Goal: Task Accomplishment & Management: Manage account settings

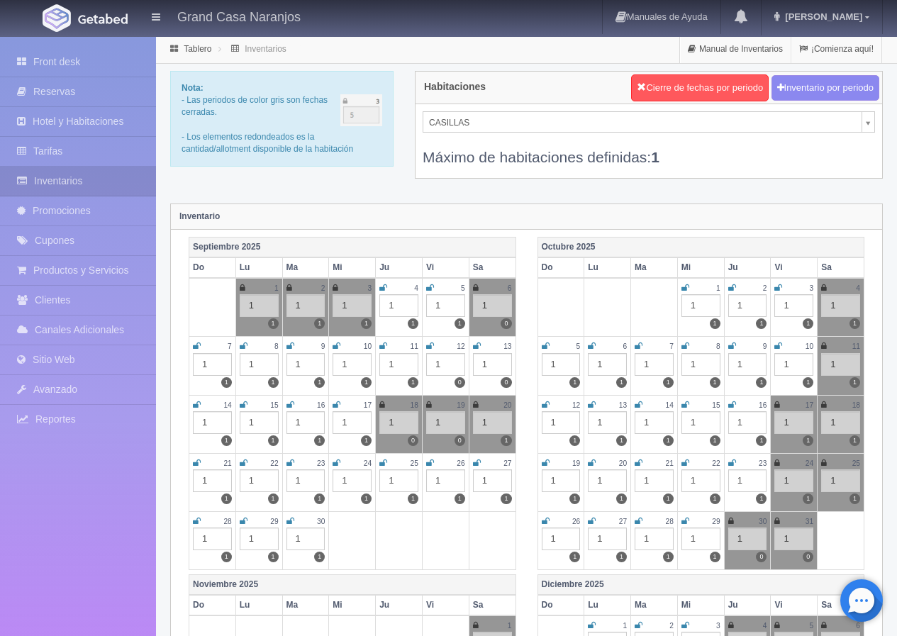
scroll to position [81, 0]
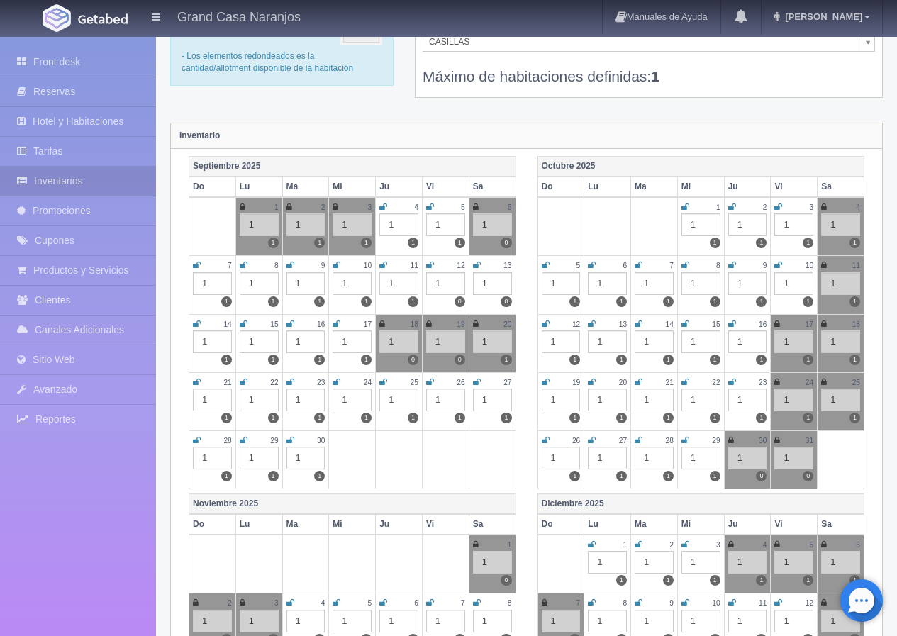
click at [430, 267] on icon at bounding box center [430, 265] width 8 height 9
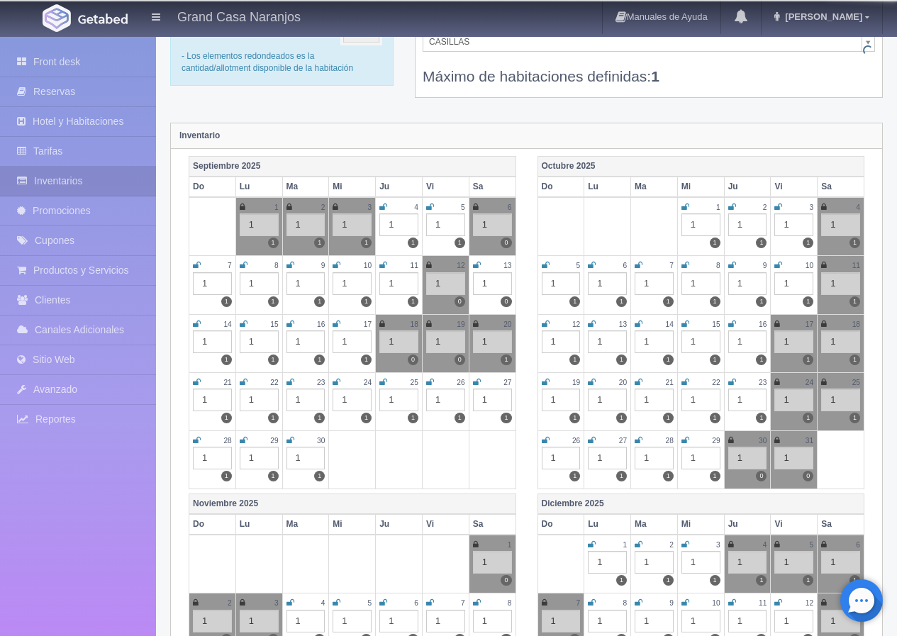
click at [473, 267] on td "13 1 0" at bounding box center [492, 285] width 47 height 58
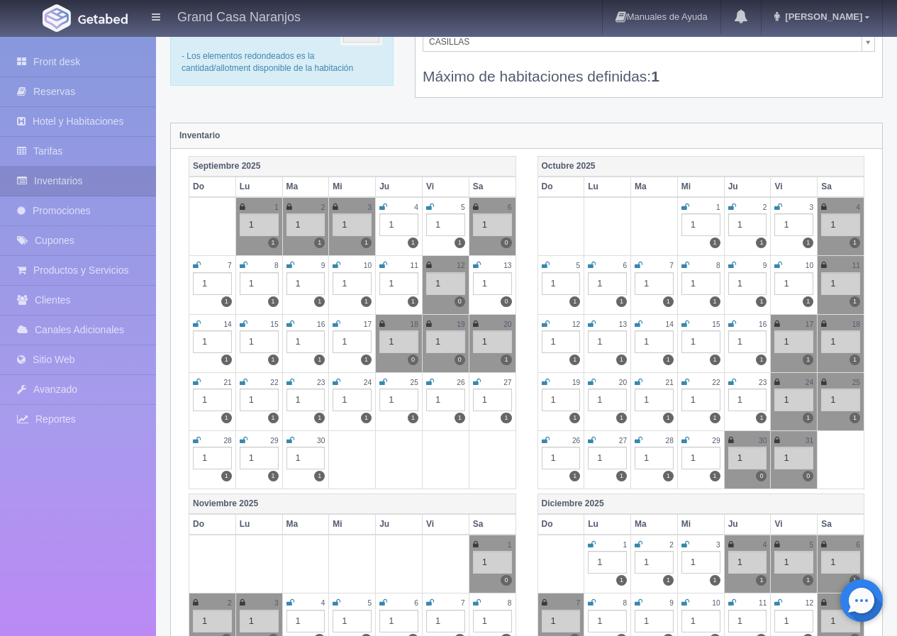
click at [476, 265] on icon at bounding box center [477, 265] width 8 height 9
click at [191, 322] on td "14 1 1" at bounding box center [212, 343] width 47 height 58
click at [195, 324] on icon at bounding box center [197, 324] width 8 height 9
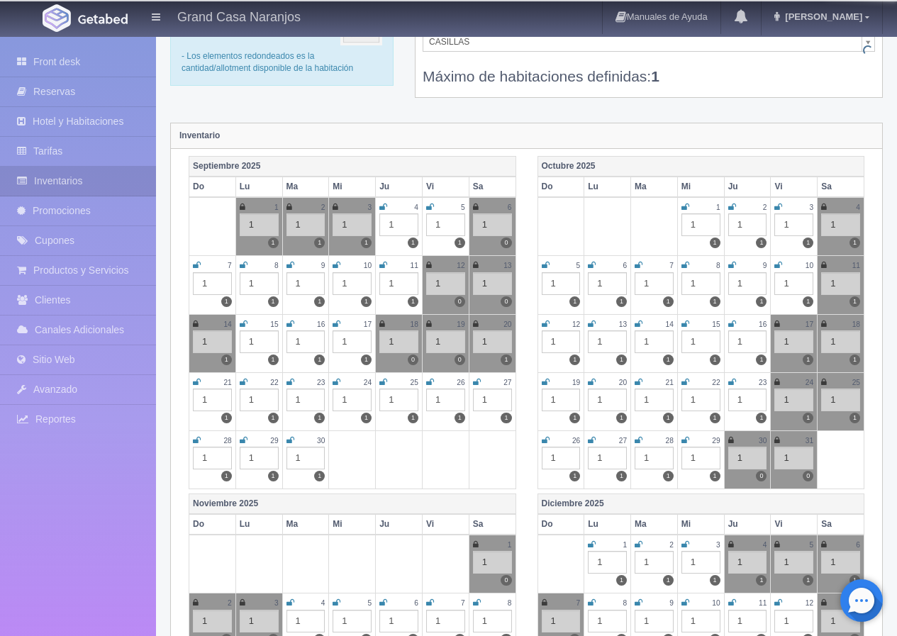
click at [240, 325] on icon at bounding box center [244, 324] width 8 height 9
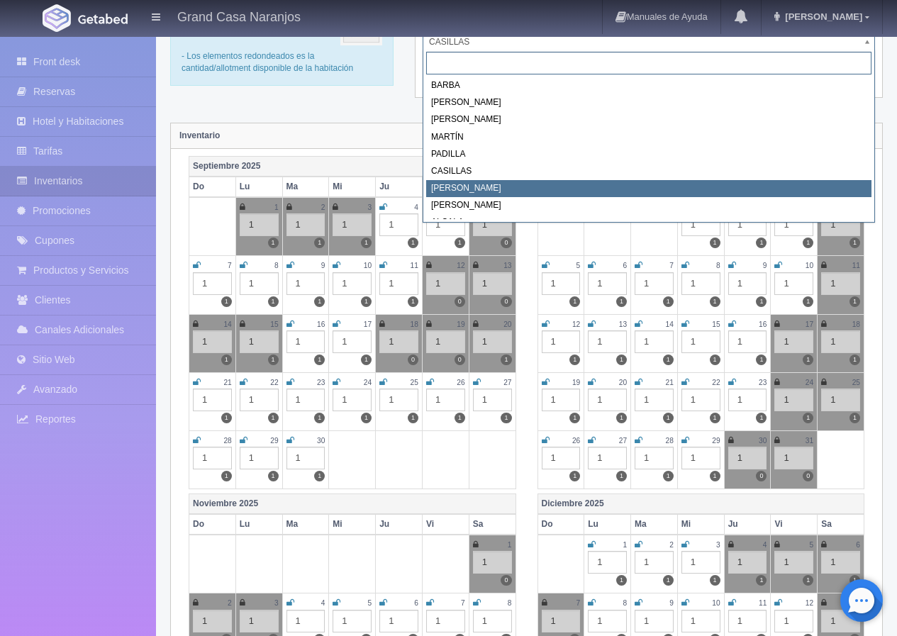
drag, startPoint x: 491, startPoint y: 176, endPoint x: 495, endPoint y: 186, distance: 11.2
select select "2066"
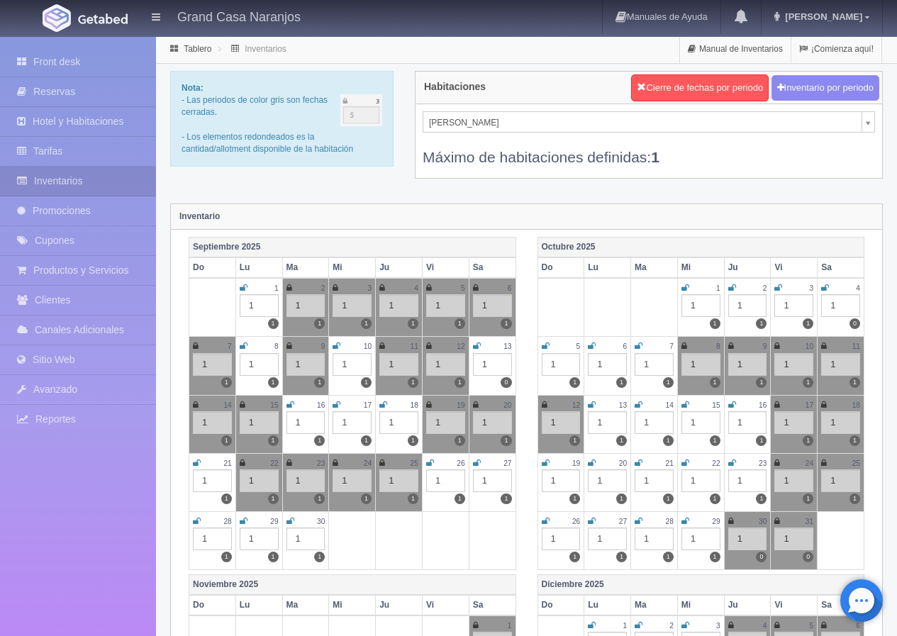
click at [289, 402] on icon at bounding box center [290, 404] width 8 height 9
click at [335, 405] on icon at bounding box center [336, 404] width 8 height 9
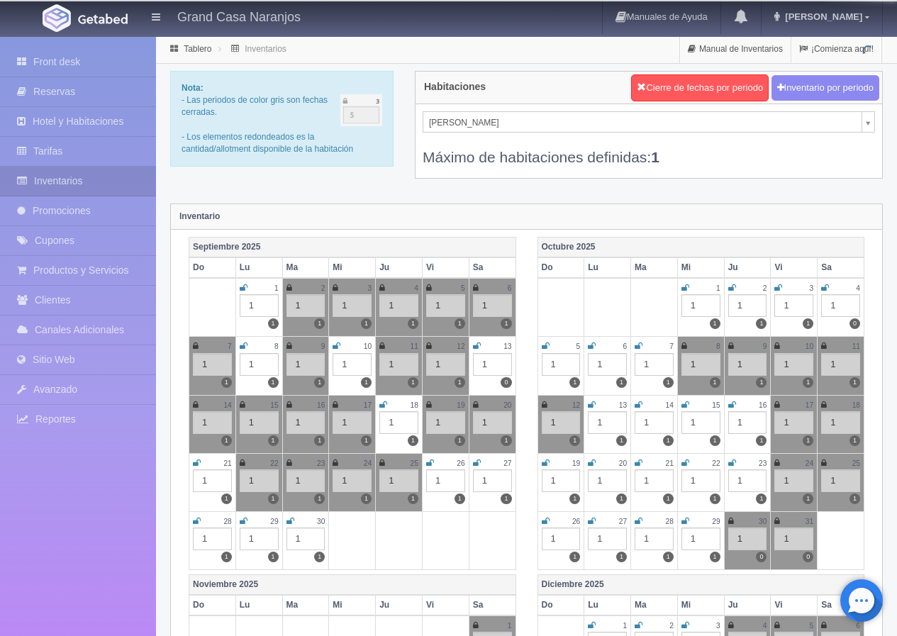
click at [379, 403] on td "18 1 1" at bounding box center [399, 424] width 47 height 58
click at [381, 403] on icon at bounding box center [383, 404] width 8 height 9
